Goal: Information Seeking & Learning: Learn about a topic

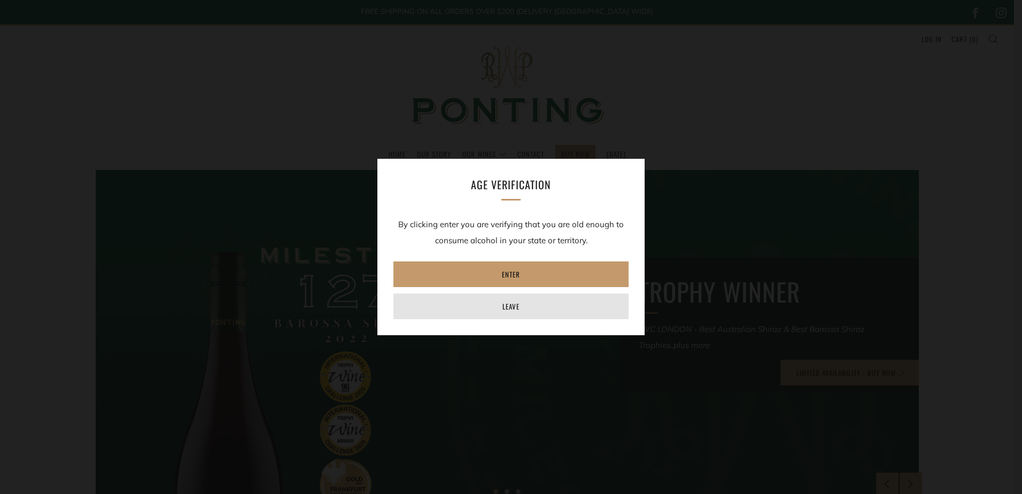
drag, startPoint x: 488, startPoint y: 308, endPoint x: 497, endPoint y: 291, distance: 19.4
click at [488, 308] on link "Leave" at bounding box center [510, 306] width 235 height 26
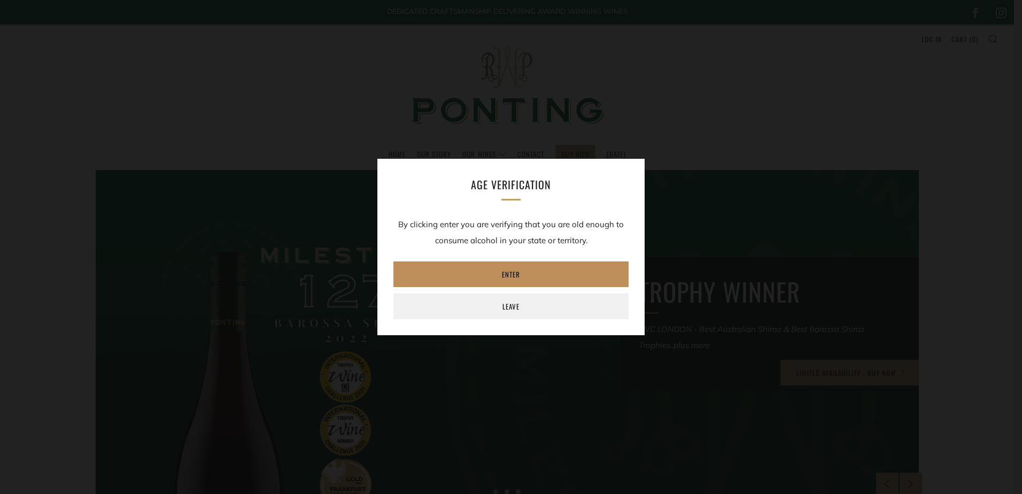
click at [490, 267] on link "Enter" at bounding box center [510, 274] width 235 height 26
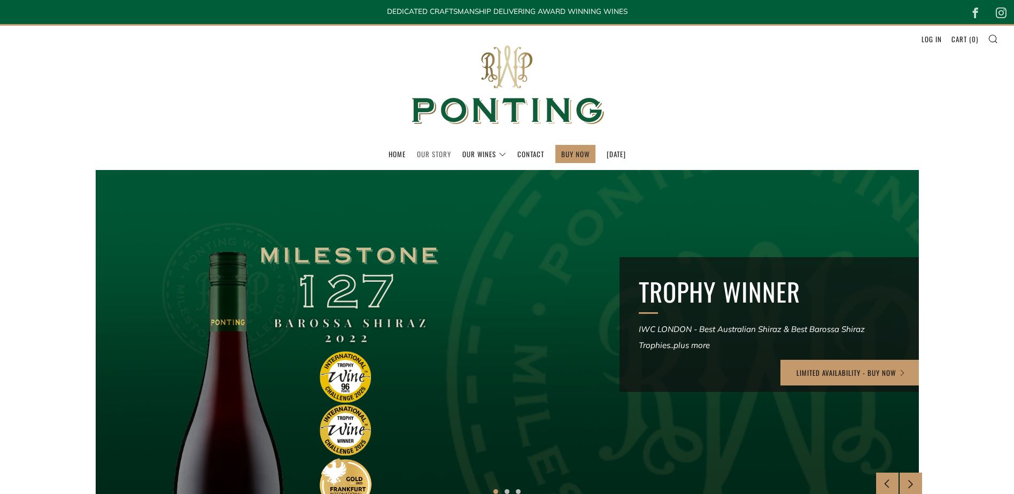
click at [422, 155] on link "Our Story" at bounding box center [434, 153] width 34 height 17
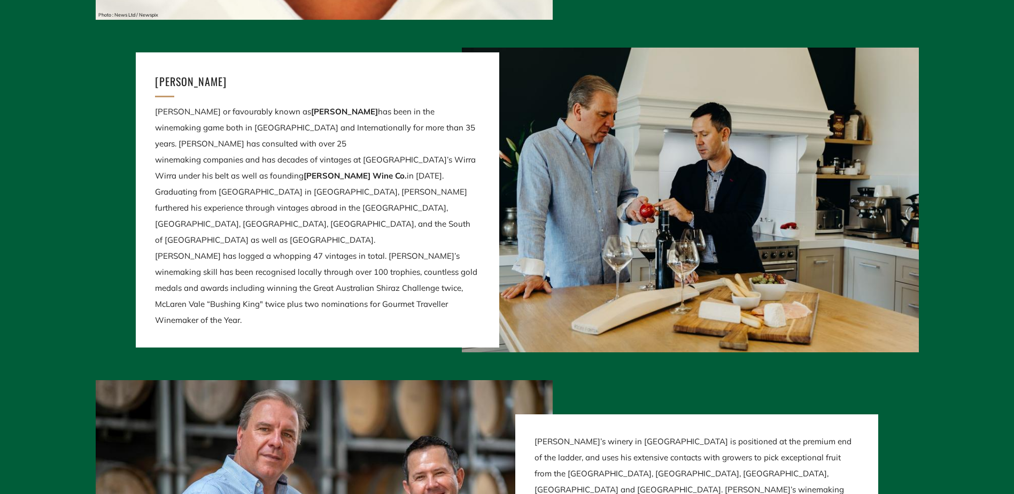
scroll to position [2030, 0]
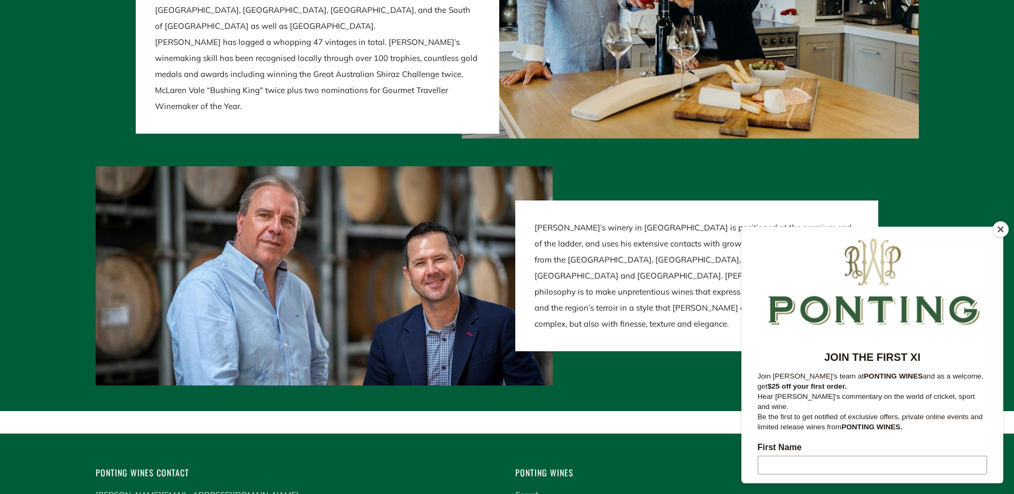
click at [1002, 232] on button "Close" at bounding box center [1000, 229] width 16 height 16
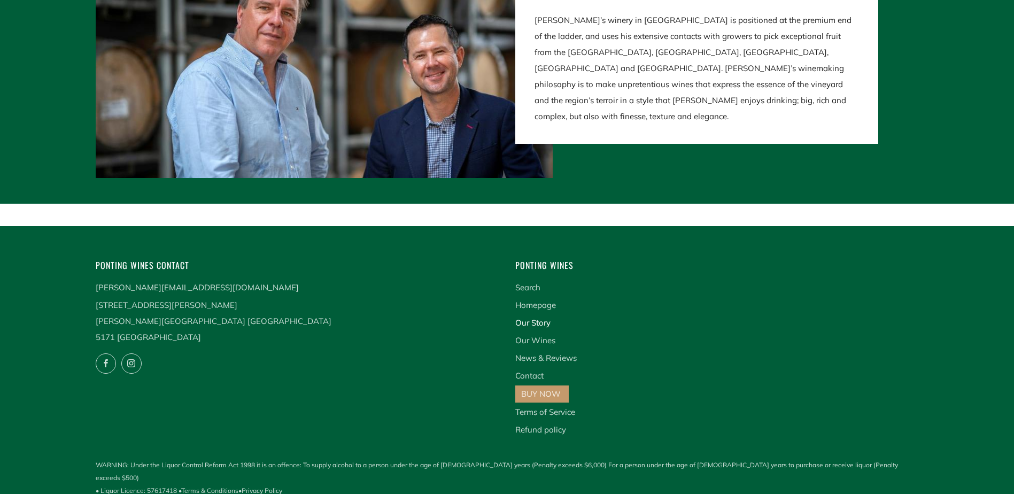
click at [539, 325] on link "Our Story" at bounding box center [532, 322] width 35 height 10
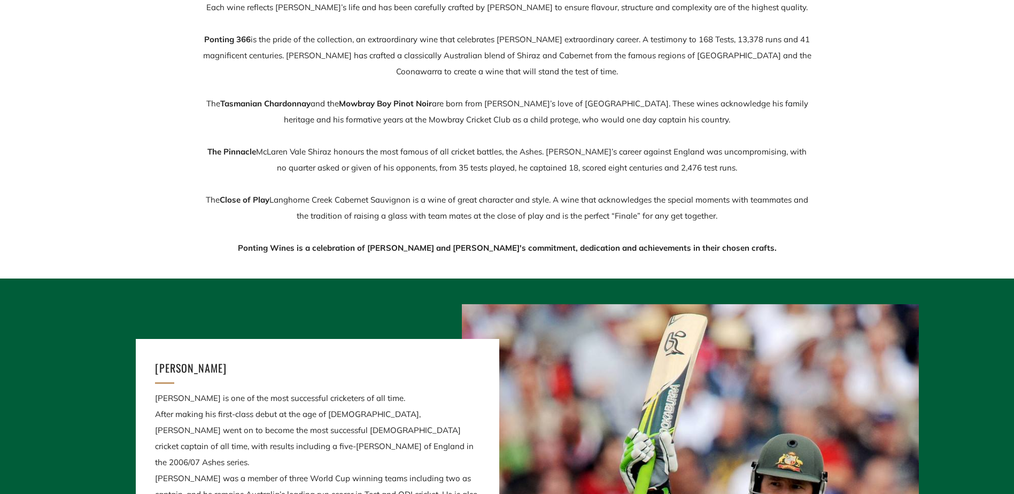
scroll to position [160, 0]
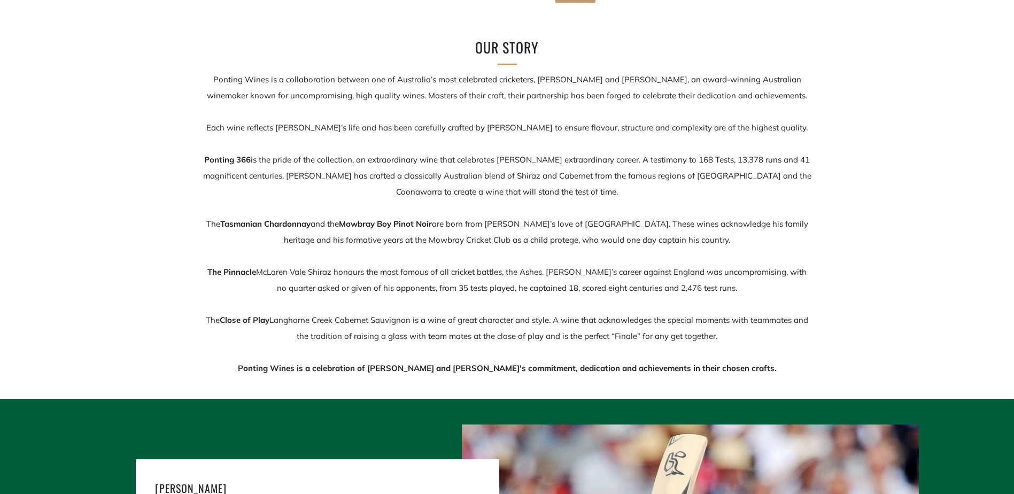
click at [420, 234] on p "Ponting Wines is a collaboration between one of Australia’s most celebrated cri…" at bounding box center [506, 224] width 609 height 305
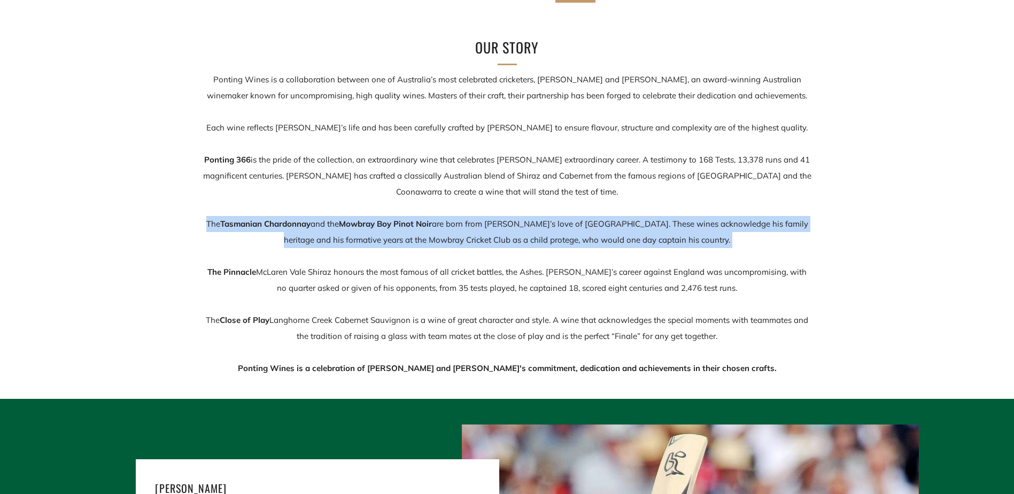
click at [420, 234] on p "Ponting Wines is a collaboration between one of Australia’s most celebrated cri…" at bounding box center [506, 224] width 609 height 305
click at [669, 245] on p "Ponting Wines is a collaboration between one of Australia’s most celebrated cri…" at bounding box center [506, 224] width 609 height 305
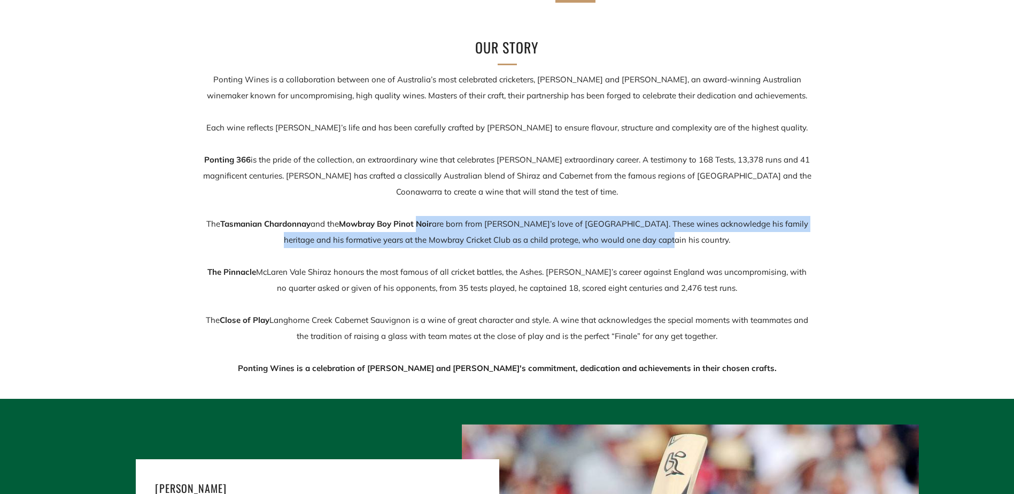
drag, startPoint x: 698, startPoint y: 245, endPoint x: 437, endPoint y: 229, distance: 261.7
click at [437, 229] on p "Ponting Wines is a collaboration between one of Australia’s most celebrated cri…" at bounding box center [506, 224] width 609 height 305
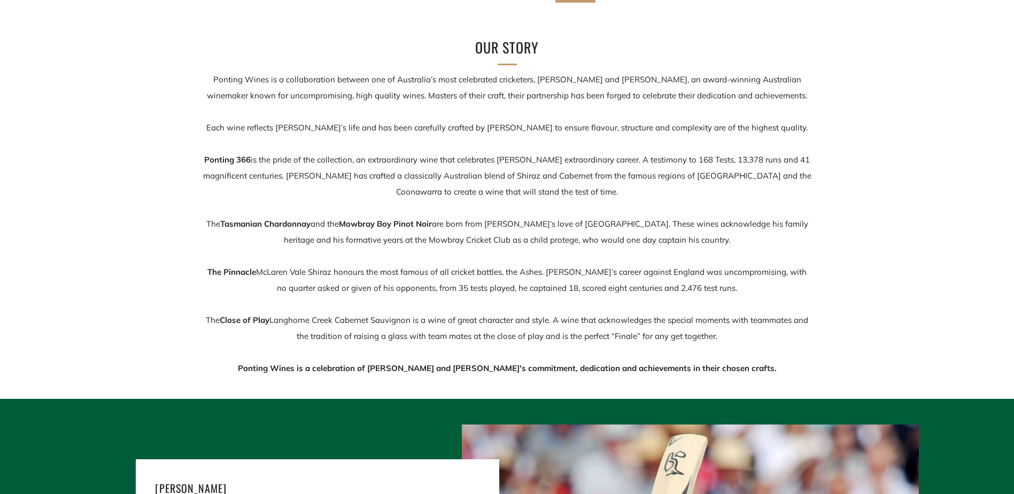
drag, startPoint x: 437, startPoint y: 229, endPoint x: 514, endPoint y: 284, distance: 94.7
click at [514, 284] on p "Ponting Wines is a collaboration between one of Australia’s most celebrated cri…" at bounding box center [506, 224] width 609 height 305
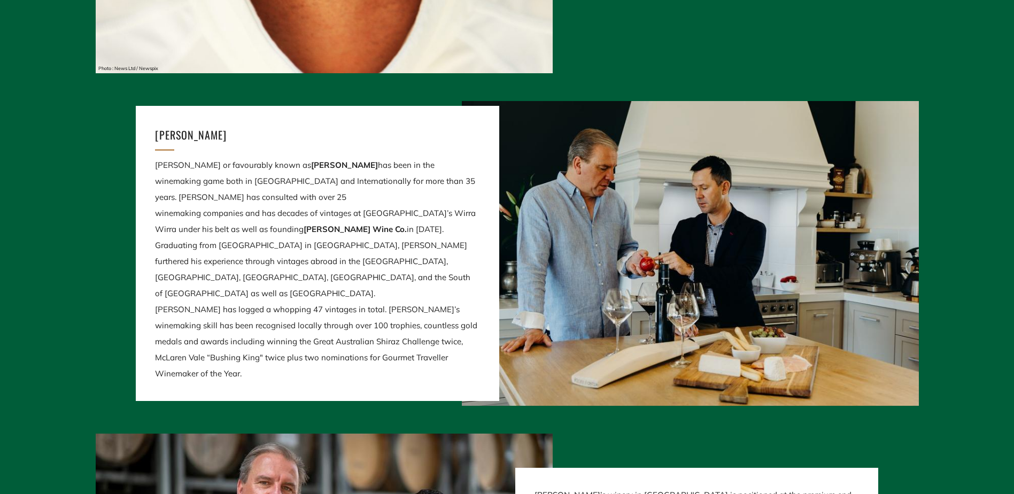
scroll to position [2238, 0]
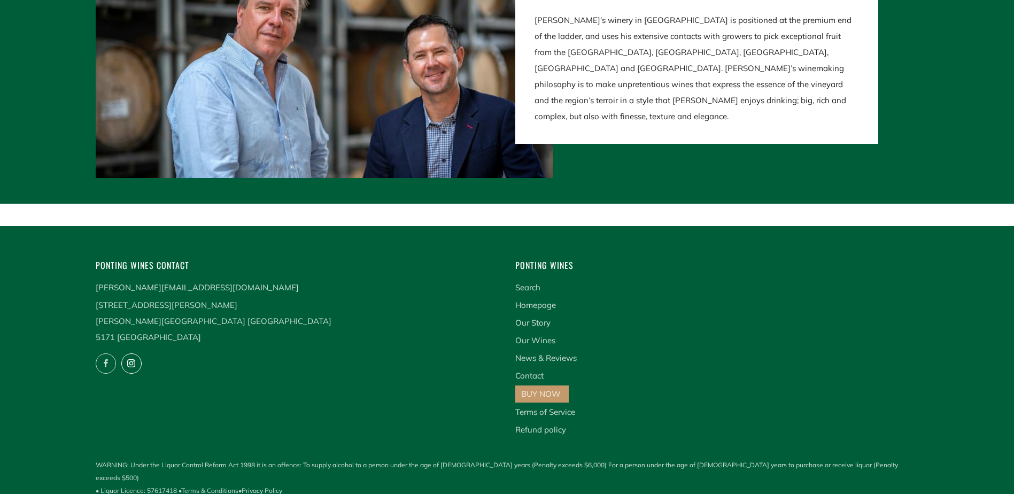
click at [131, 358] on icon at bounding box center [131, 363] width 19 height 19
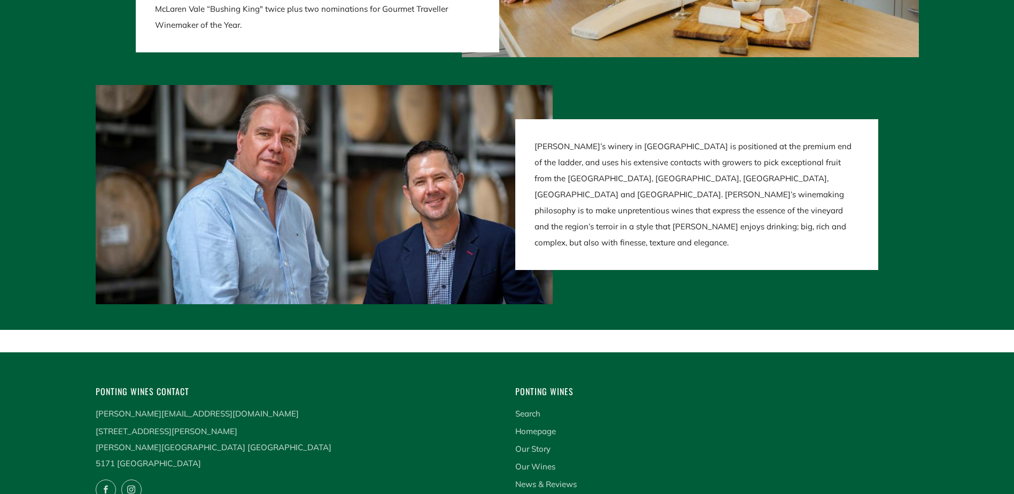
scroll to position [2024, 0]
